Goal: Task Accomplishment & Management: Use online tool/utility

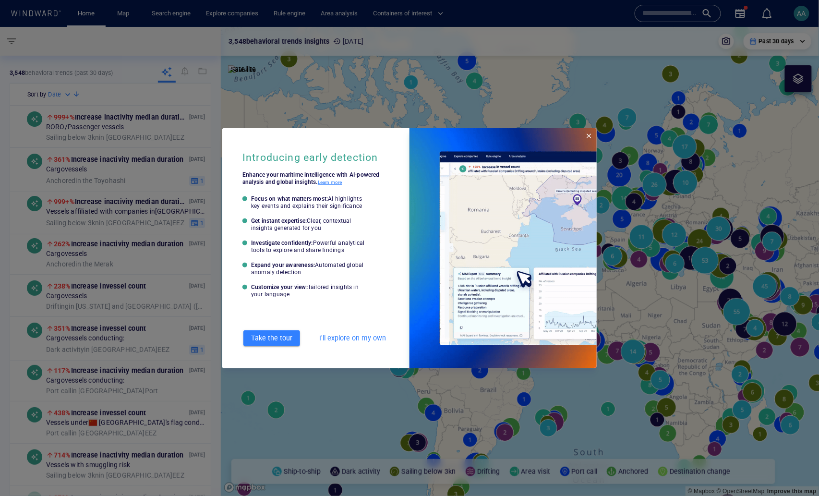
click at [590, 136] on span "Close" at bounding box center [589, 136] width 8 height 8
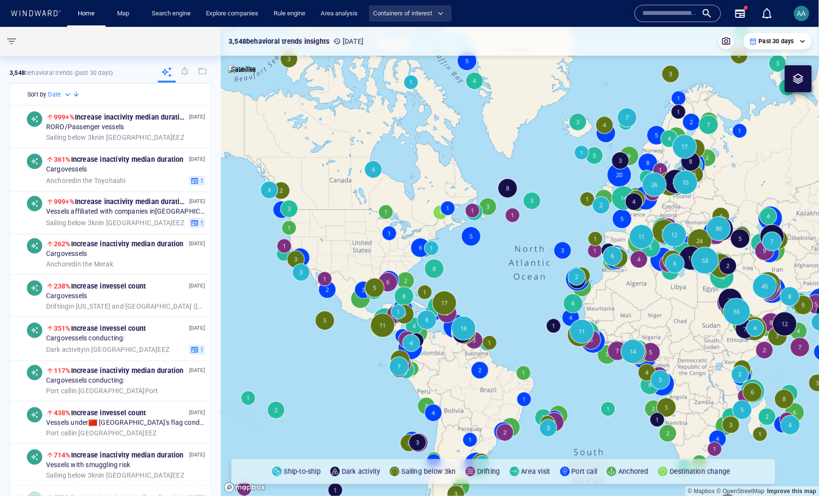
click at [397, 17] on span "Containers of interest" at bounding box center [408, 13] width 71 height 11
click at [401, 33] on link "Shipment tracking" at bounding box center [408, 33] width 75 height 17
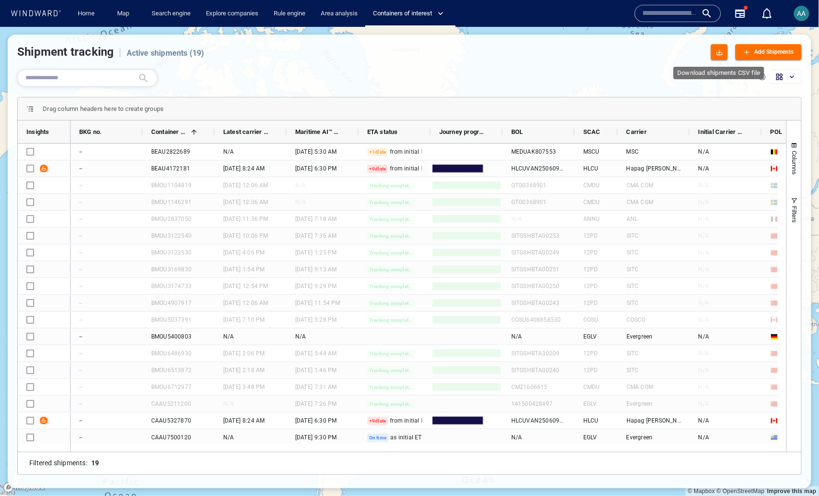
click at [682, 51] on div "button" at bounding box center [720, 53] width 12 height 12
click at [682, 57] on div "Add Shipments" at bounding box center [774, 52] width 43 height 14
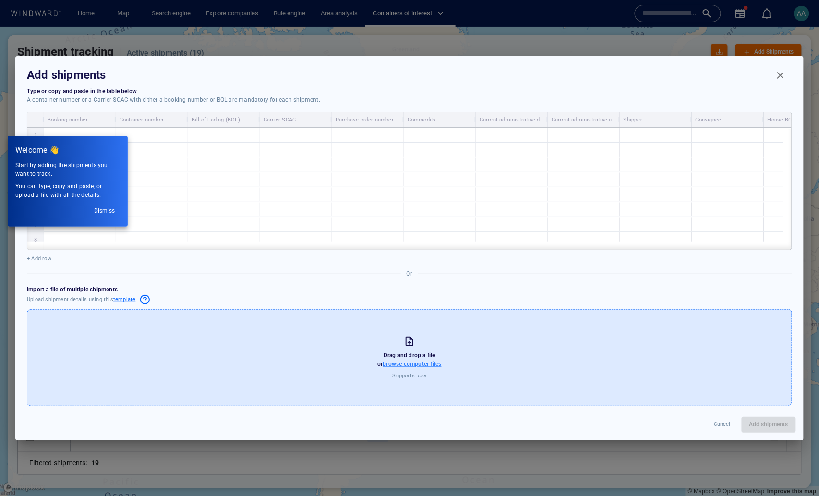
click at [413, 348] on div at bounding box center [409, 248] width 819 height 496
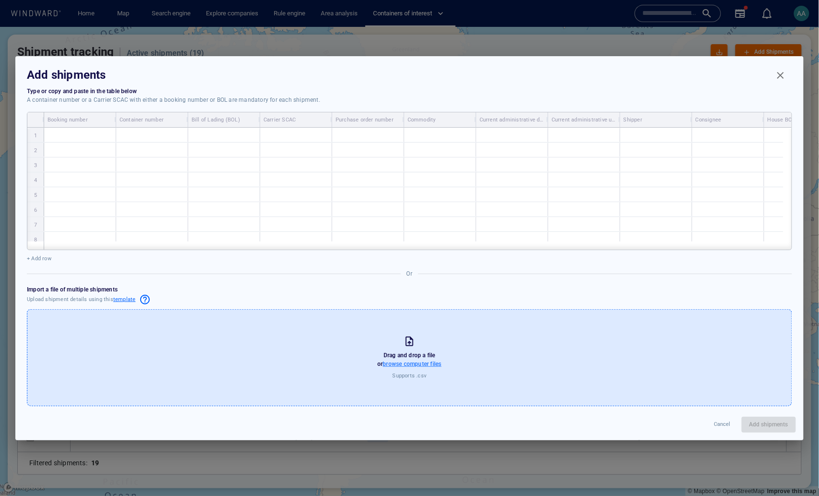
click at [412, 348] on span "browse computer files" at bounding box center [412, 364] width 59 height 7
click at [0, 0] on input "browse computer files" at bounding box center [0, 0] width 0 height 0
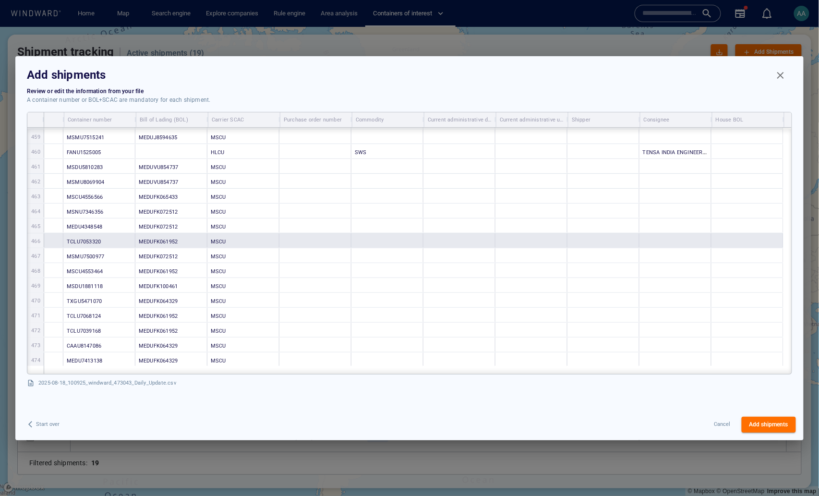
scroll to position [6790, 0]
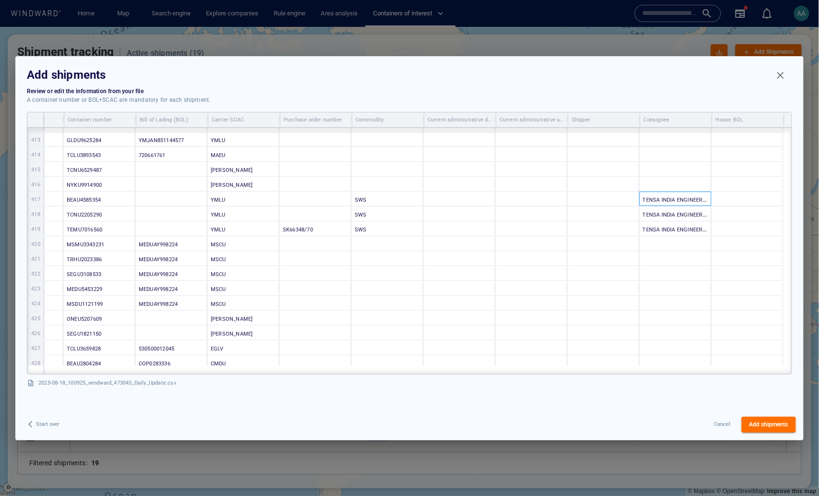
drag, startPoint x: 692, startPoint y: 203, endPoint x: 693, endPoint y: 238, distance: 35.1
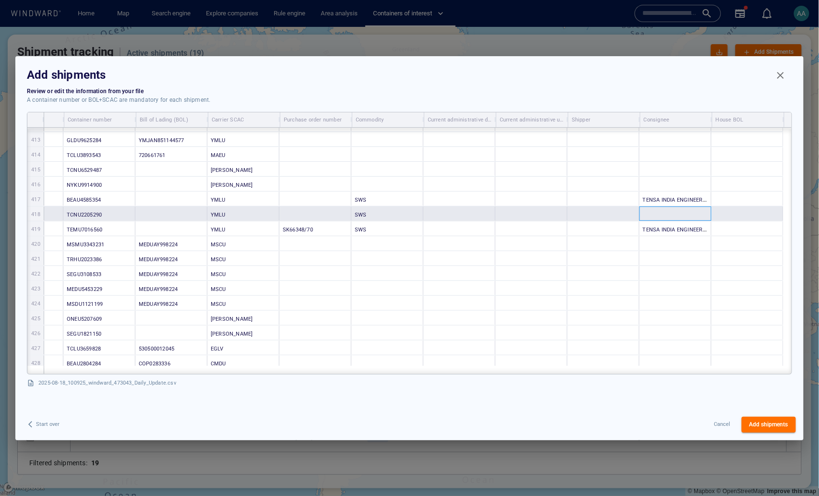
click at [673, 207] on div at bounding box center [676, 213] width 72 height 14
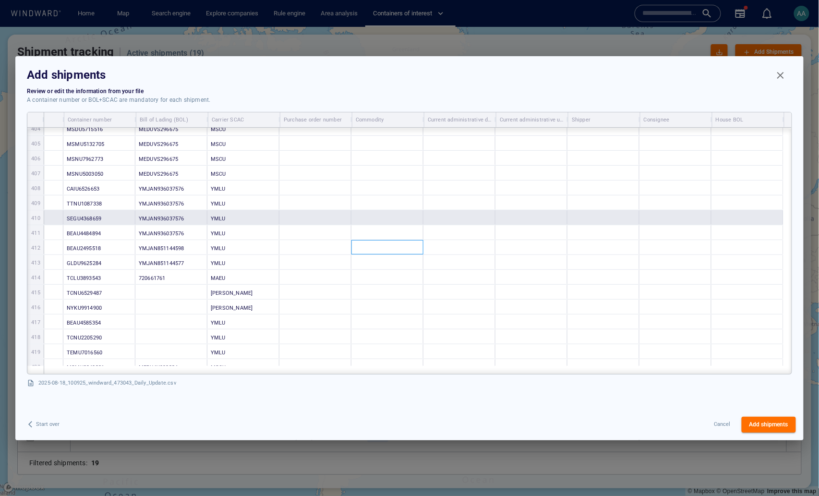
click at [682, 348] on span "Add shipments" at bounding box center [768, 425] width 39 height 10
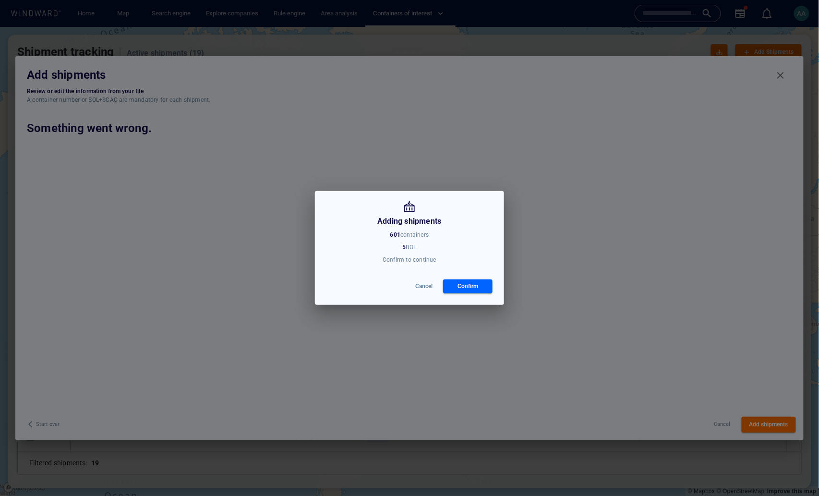
click at [418, 288] on span "Cancel" at bounding box center [423, 286] width 17 height 10
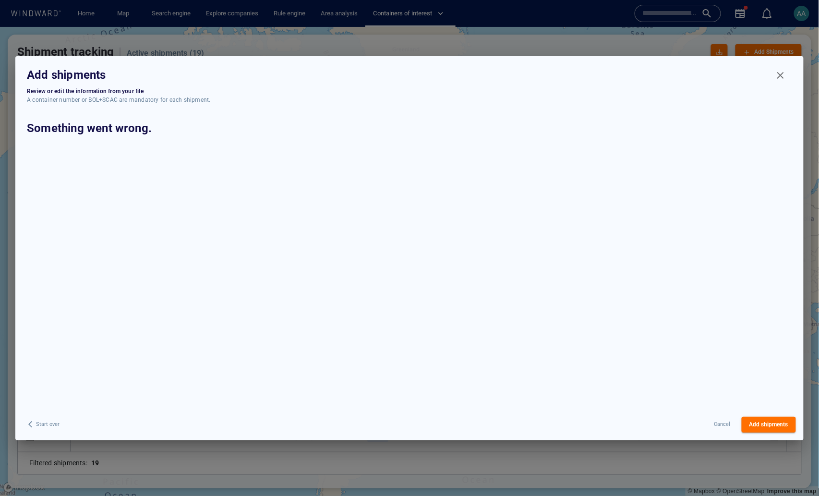
click at [682, 348] on p "Cancel" at bounding box center [722, 425] width 16 height 8
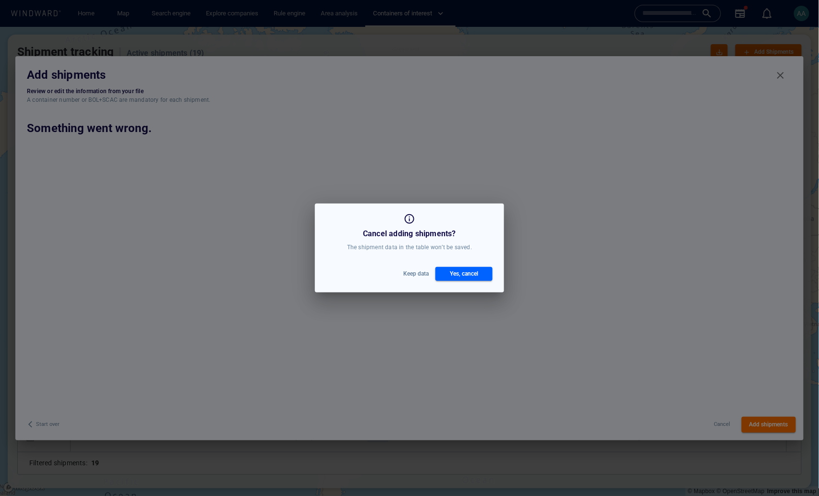
click at [459, 282] on div "Keep data Yes, cancel" at bounding box center [409, 273] width 181 height 29
click at [459, 276] on div "Yes, cancel" at bounding box center [464, 274] width 32 height 14
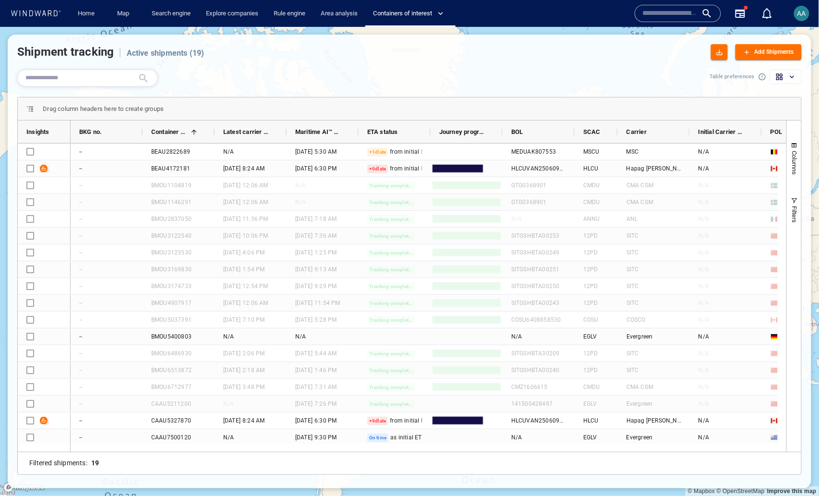
click at [682, 53] on div "Add Shipments" at bounding box center [774, 52] width 43 height 14
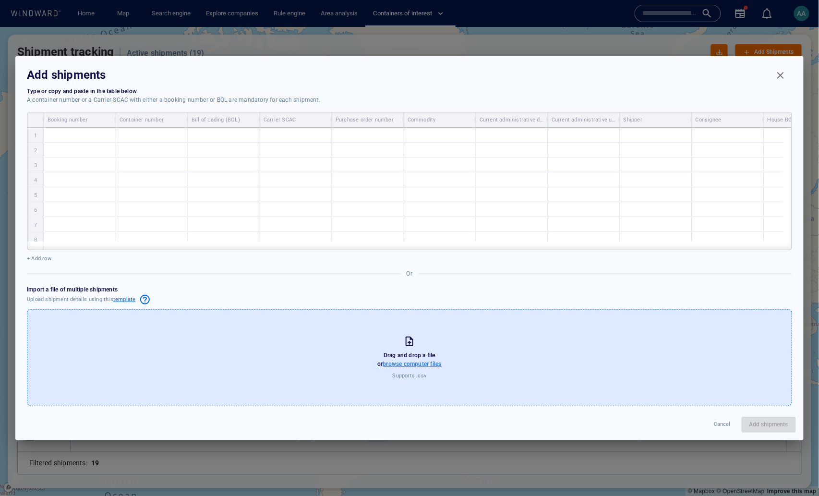
click at [397, 348] on span "browse computer files" at bounding box center [412, 364] width 59 height 7
click at [0, 0] on input "browse computer files" at bounding box center [0, 0] width 0 height 0
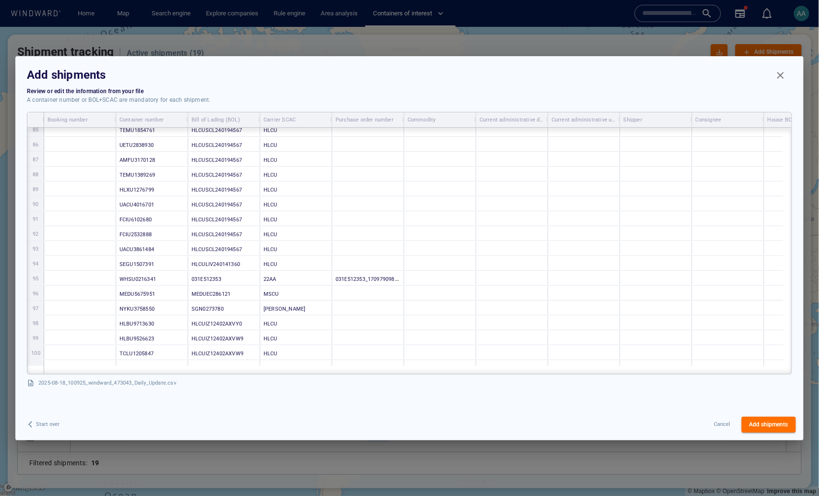
scroll to position [1174, 0]
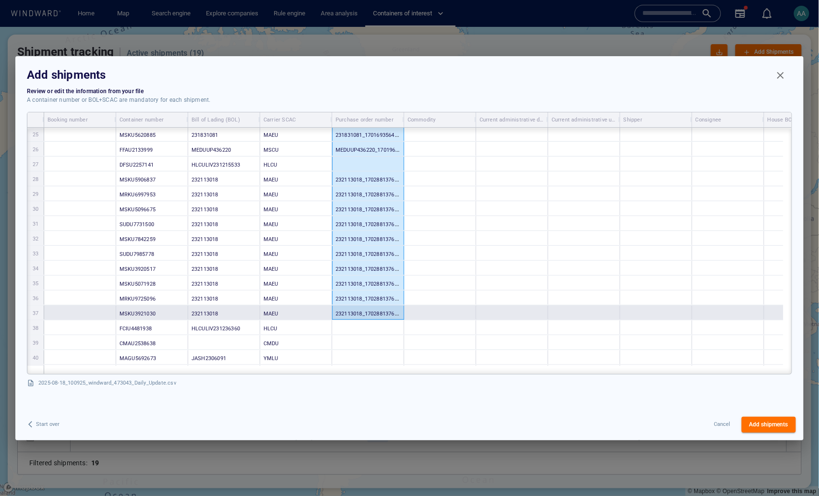
click at [373, 315] on span "232113018_1702881376882" at bounding box center [370, 313] width 68 height 8
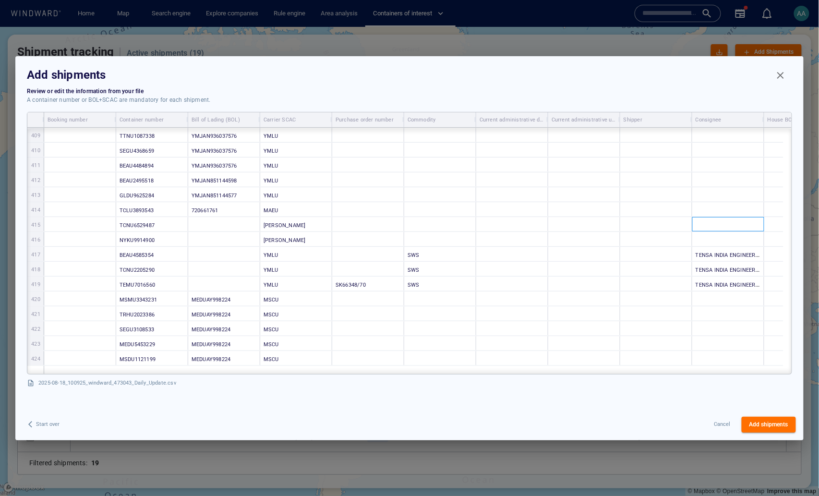
drag, startPoint x: 726, startPoint y: 229, endPoint x: 511, endPoint y: 303, distance: 227.6
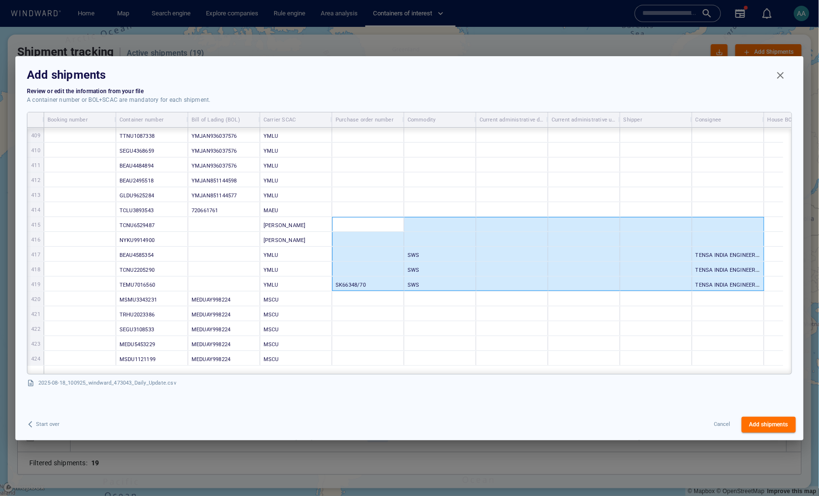
drag, startPoint x: 389, startPoint y: 228, endPoint x: 715, endPoint y: 286, distance: 331.5
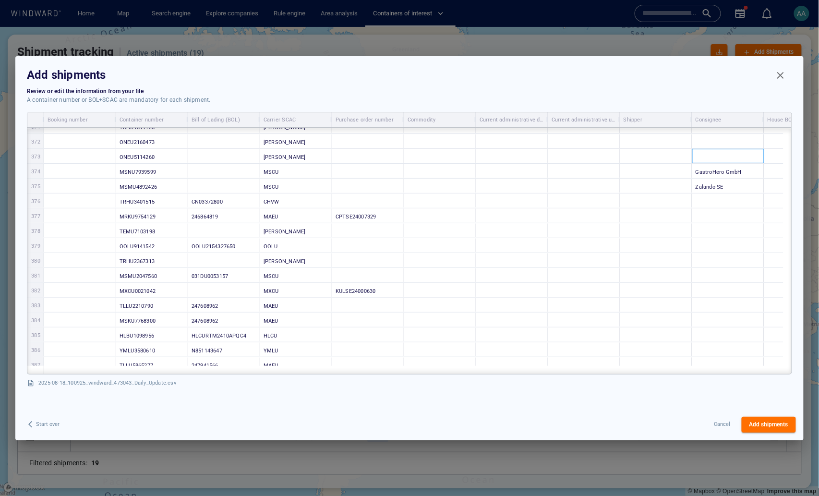
drag, startPoint x: 740, startPoint y: 149, endPoint x: 744, endPoint y: 187, distance: 38.1
drag, startPoint x: 755, startPoint y: 172, endPoint x: 591, endPoint y: 222, distance: 171.9
